Goal: Task Accomplishment & Management: Use online tool/utility

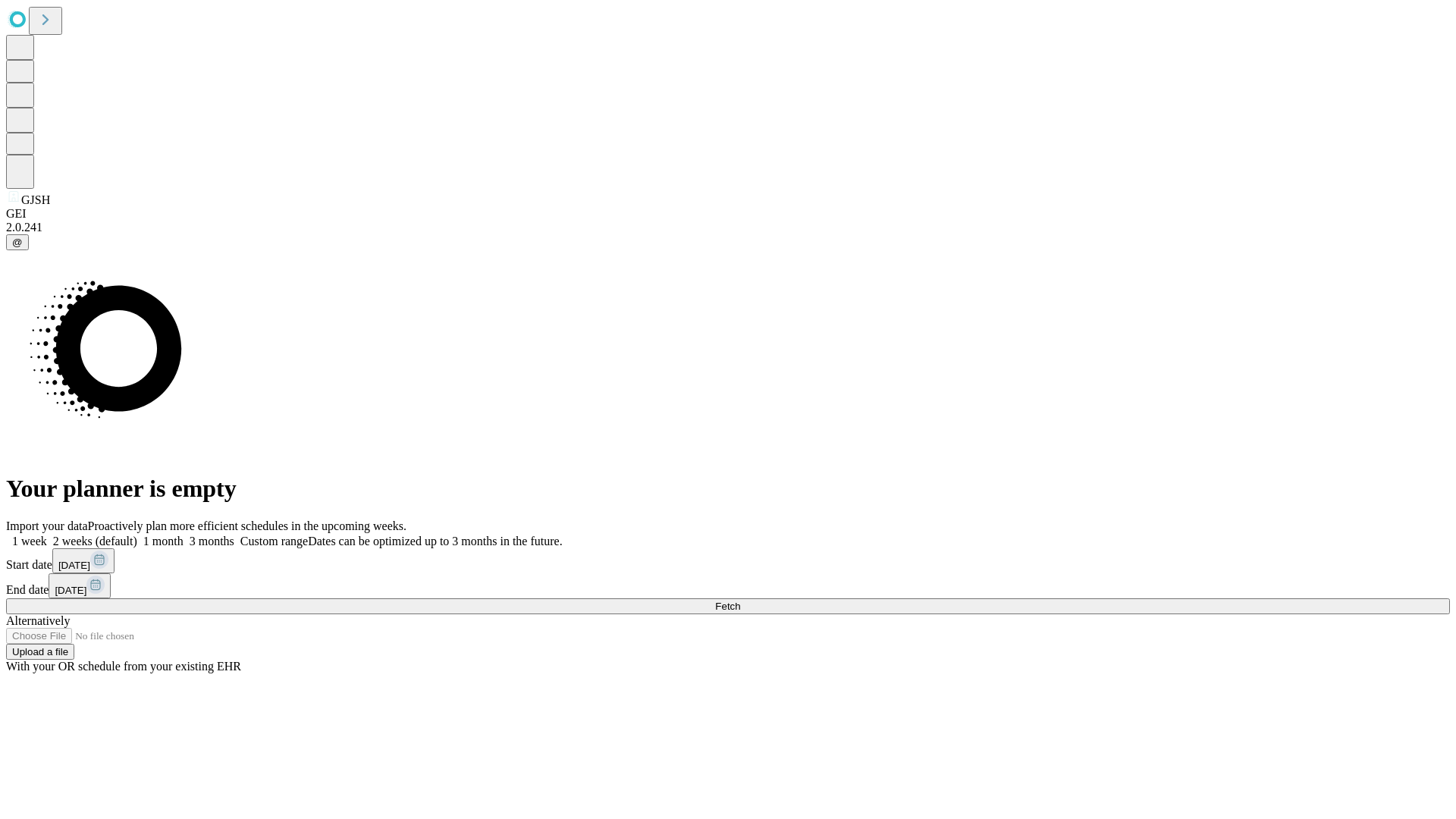
click at [740, 601] on span "Fetch" at bounding box center [728, 606] width 25 height 12
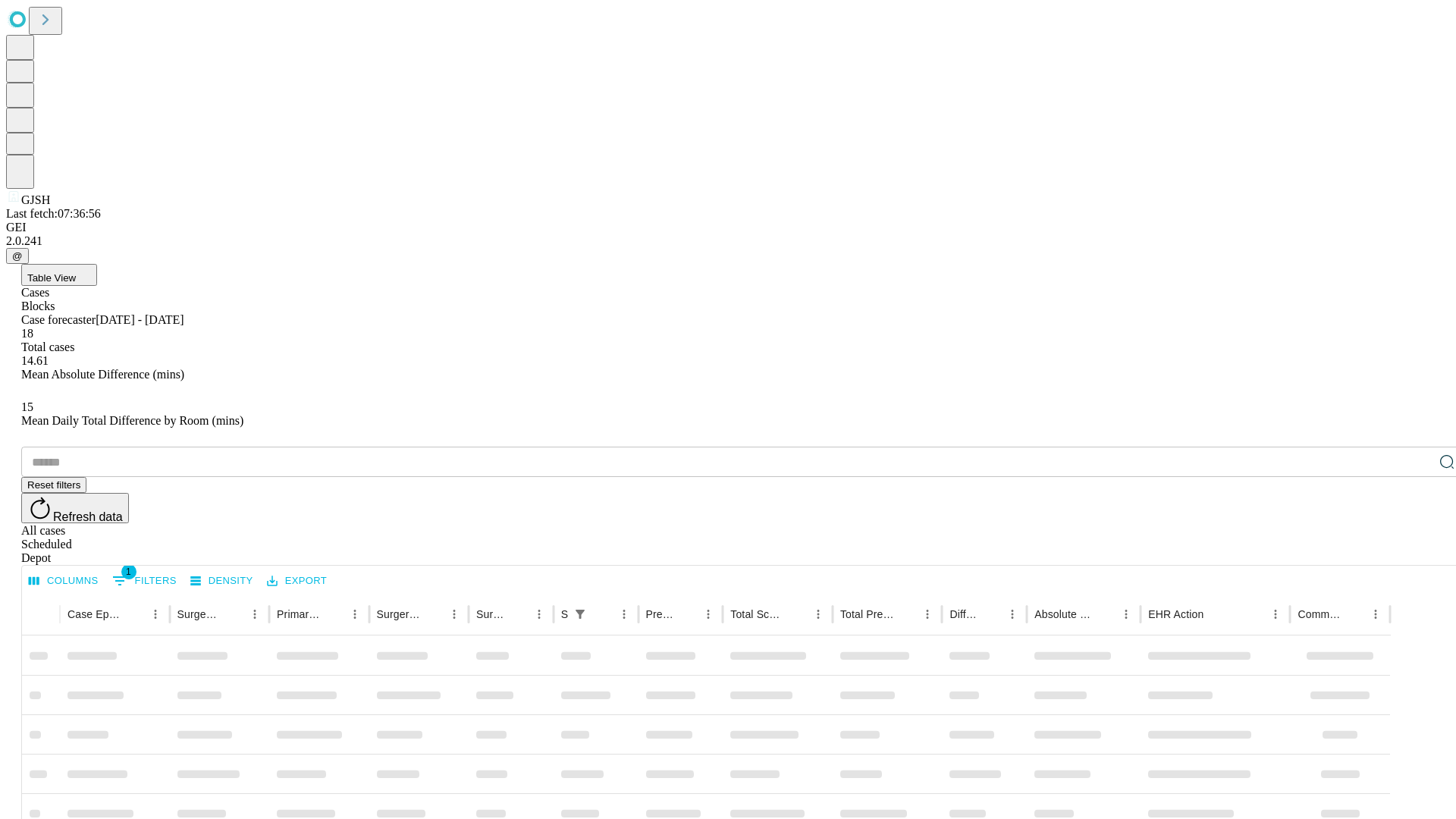
click at [1417, 551] on div "Depot" at bounding box center [743, 558] width 1444 height 13
